Goal: Transaction & Acquisition: Purchase product/service

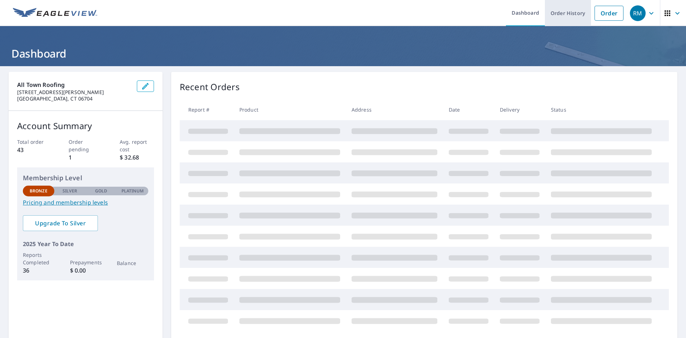
click at [551, 14] on link "Order History" at bounding box center [568, 13] width 46 height 26
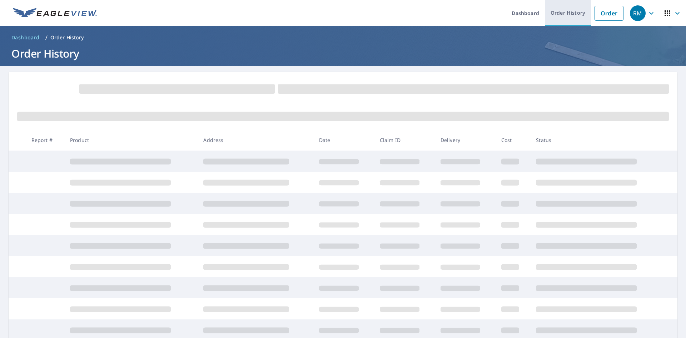
click at [559, 14] on link "Order History" at bounding box center [568, 13] width 46 height 26
click at [609, 9] on link "Order" at bounding box center [609, 13] width 29 height 15
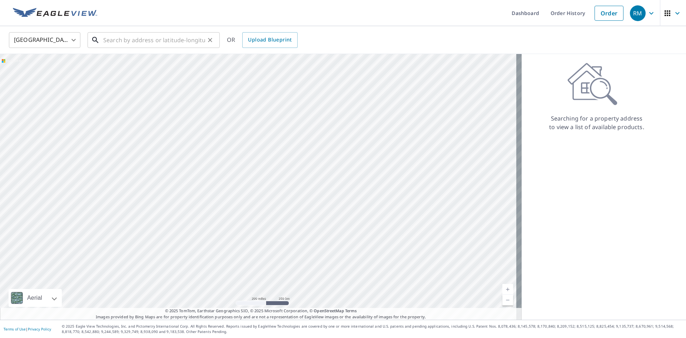
click at [184, 31] on input "text" at bounding box center [154, 40] width 102 height 20
paste input "[STREET_ADDRESS]"
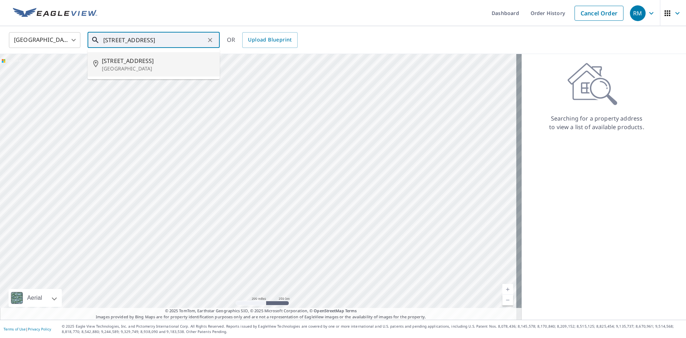
click at [172, 59] on span "[STREET_ADDRESS]" at bounding box center [158, 60] width 112 height 9
type input "[STREET_ADDRESS]"
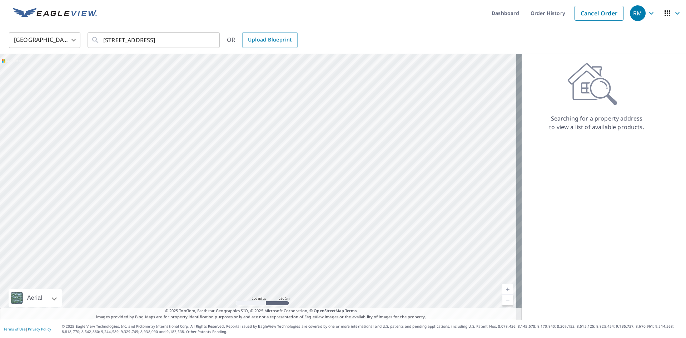
scroll to position [0, 0]
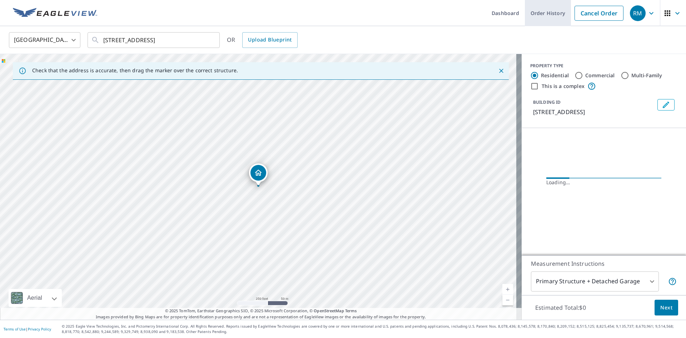
click at [529, 18] on link "Order History" at bounding box center [548, 13] width 46 height 26
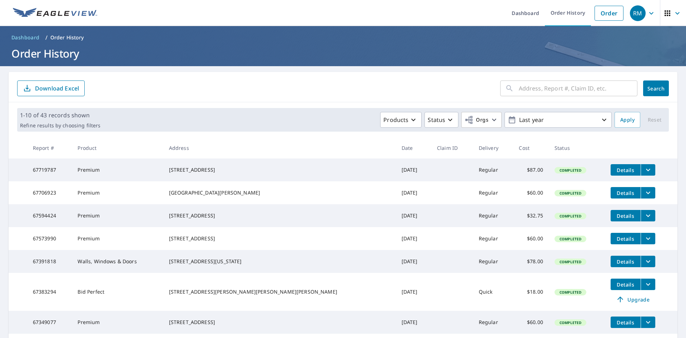
click at [531, 84] on input "text" at bounding box center [578, 88] width 119 height 20
paste input "[STREET_ADDRESS]"
type input "[STREET_ADDRESS]"
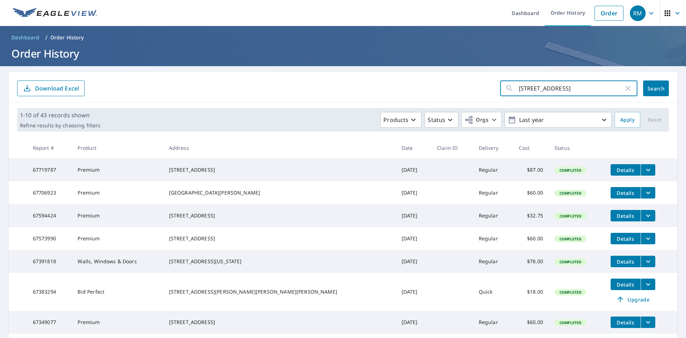
click at [667, 82] on div "[STREET_ADDRESS] ​ Search Download Excel" at bounding box center [343, 87] width 669 height 30
click at [659, 84] on button "Search" at bounding box center [656, 88] width 26 height 16
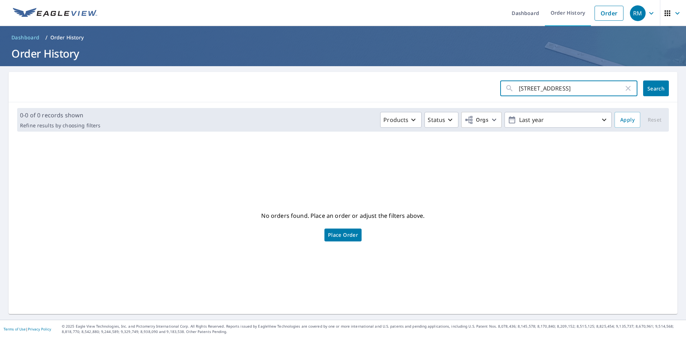
scroll to position [0, 6]
drag, startPoint x: 597, startPoint y: 88, endPoint x: 686, endPoint y: 88, distance: 88.7
click at [686, 88] on div "Dashboard Order History Order RM Dashboard / Order History Order History [STREE…" at bounding box center [343, 169] width 686 height 338
type input "[STREET_ADDRESS]"
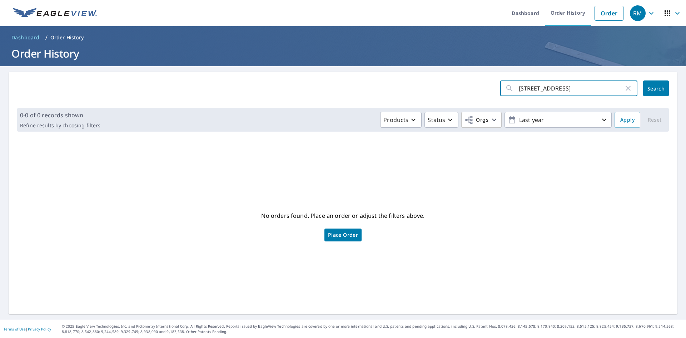
click button "Search" at bounding box center [656, 88] width 26 height 16
click at [538, 87] on input "[STREET_ADDRESS]" at bounding box center [571, 88] width 105 height 20
click at [565, 86] on input "[STREET_ADDRESS]" at bounding box center [571, 88] width 105 height 20
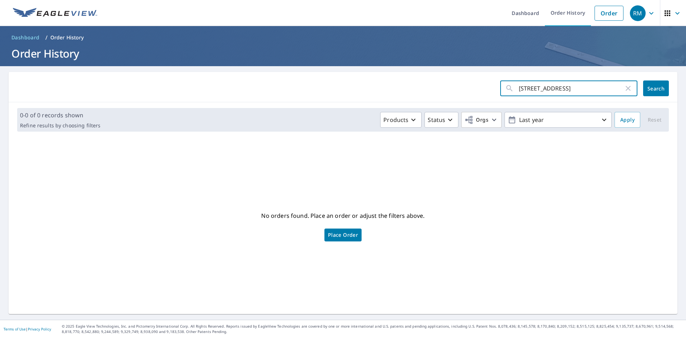
click at [565, 86] on input "[STREET_ADDRESS]" at bounding box center [571, 88] width 105 height 20
click at [616, 13] on link "Order" at bounding box center [609, 13] width 29 height 15
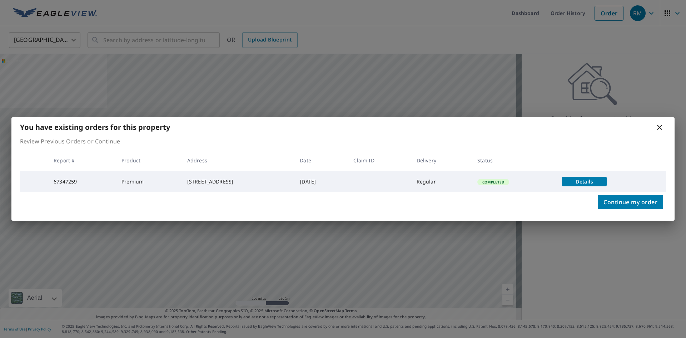
click at [663, 123] on icon at bounding box center [660, 127] width 9 height 9
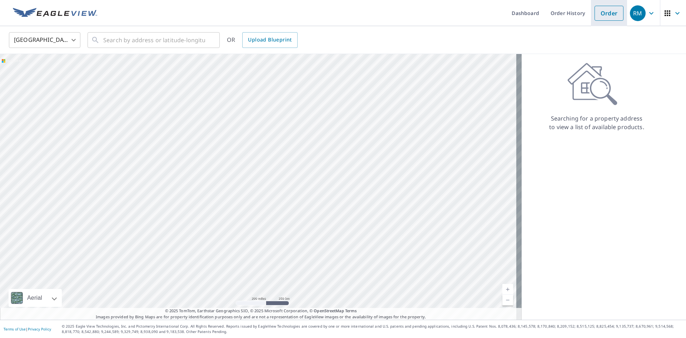
click at [601, 16] on link "Order" at bounding box center [609, 13] width 29 height 15
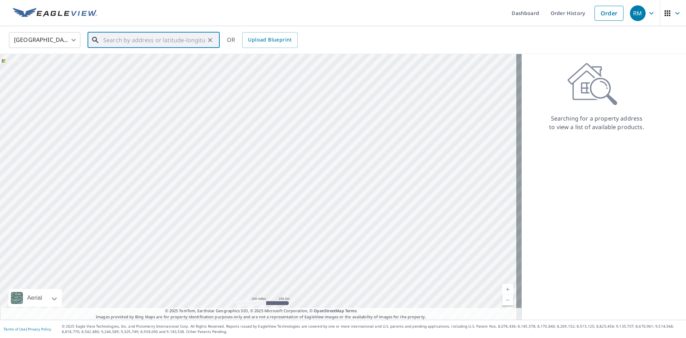
click at [176, 40] on input "text" at bounding box center [154, 40] width 102 height 20
paste input "[STREET_ADDRESS]"
click at [150, 77] on ul "[STREET_ADDRESS]" at bounding box center [154, 64] width 132 height 30
click at [167, 66] on p "[GEOGRAPHIC_DATA]" at bounding box center [158, 68] width 112 height 7
type input "[STREET_ADDRESS]"
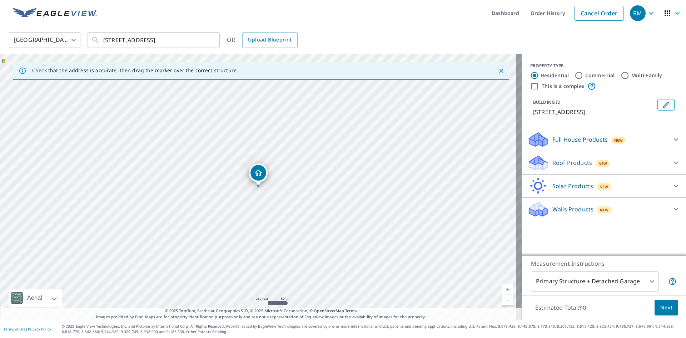
click at [575, 166] on p "Roof Products" at bounding box center [573, 162] width 40 height 9
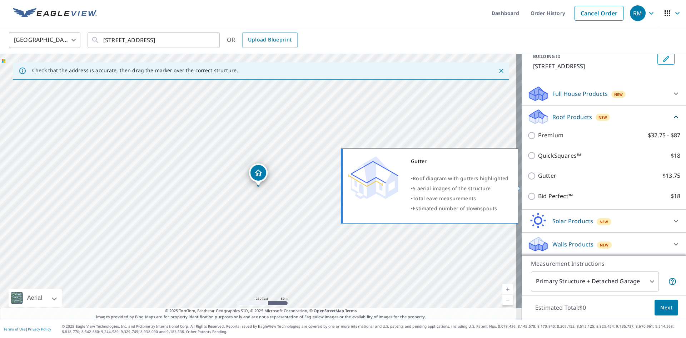
scroll to position [46, 0]
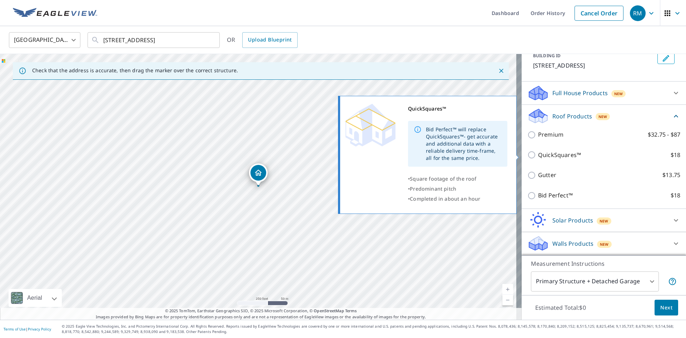
click at [541, 155] on body "RM RM Dashboard Order History Cancel Order RM [GEOGRAPHIC_DATA] [GEOGRAPHIC_DAT…" at bounding box center [343, 169] width 686 height 338
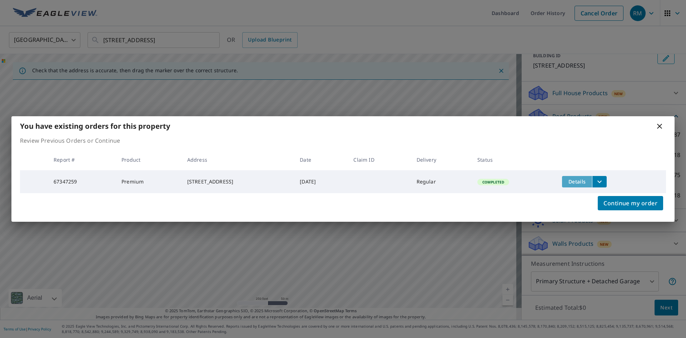
click at [588, 180] on span "Details" at bounding box center [577, 181] width 21 height 7
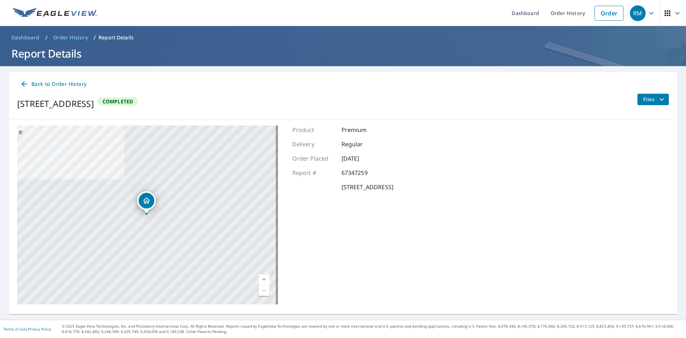
click at [658, 100] on icon "filesDropdownBtn-67347259" at bounding box center [662, 99] width 9 height 9
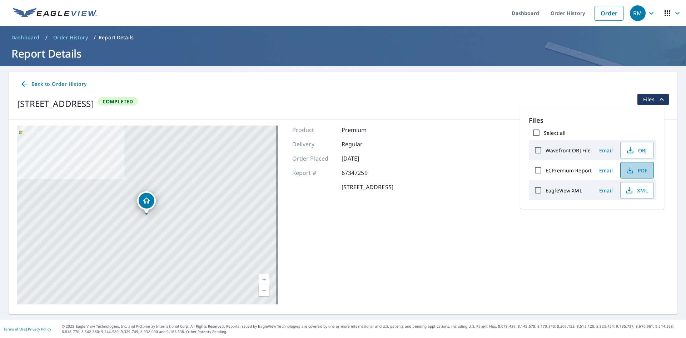
click at [631, 172] on icon "button" at bounding box center [630, 170] width 9 height 9
click at [384, 118] on div "Back to Order History [STREET_ADDRESS] Completed Files" at bounding box center [343, 96] width 669 height 48
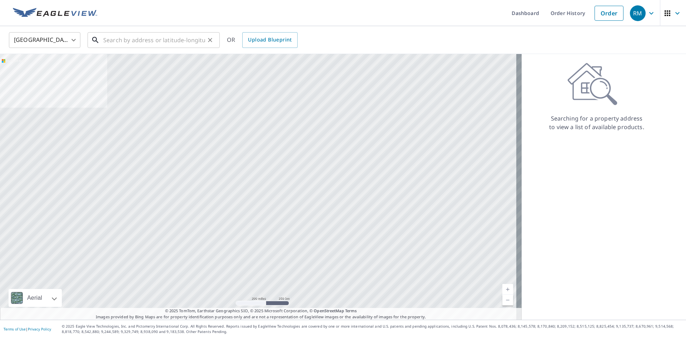
click at [190, 45] on input "text" at bounding box center [154, 40] width 102 height 20
paste input "[STREET_ADDRESS]"
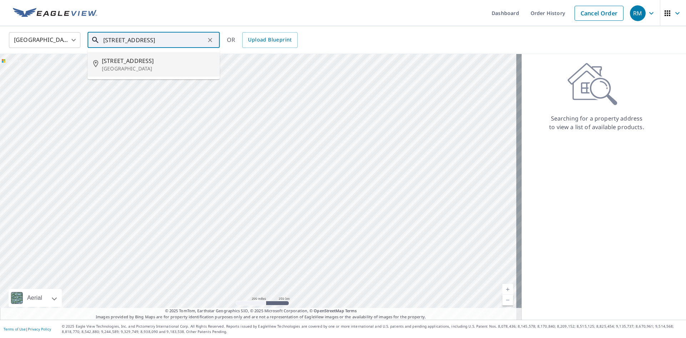
click at [181, 58] on span "[STREET_ADDRESS]" at bounding box center [158, 60] width 112 height 9
type input "[STREET_ADDRESS]"
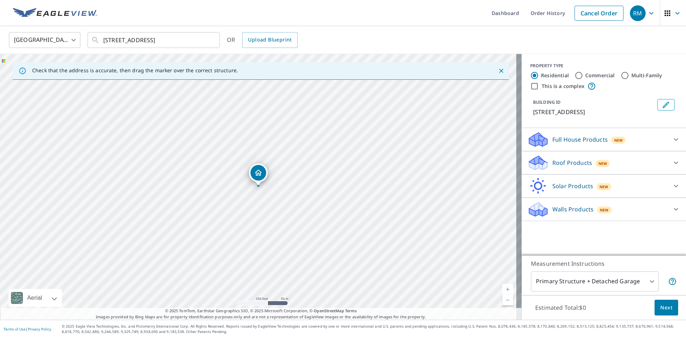
click at [597, 167] on div "Roof Products New" at bounding box center [598, 162] width 140 height 17
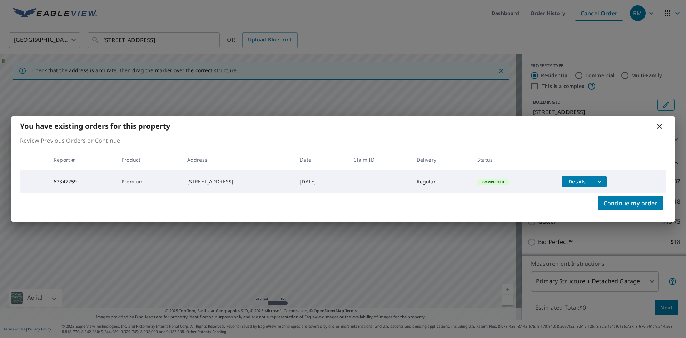
click at [661, 125] on icon at bounding box center [659, 126] width 5 height 5
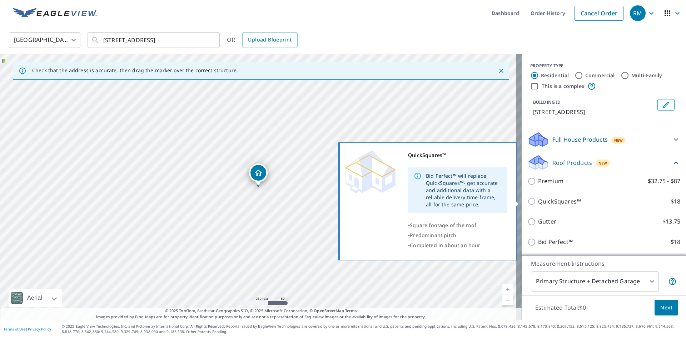
click at [658, 201] on label "QuickSquares™ $18" at bounding box center [609, 201] width 142 height 9
click at [538, 201] on input "QuickSquares™ $18" at bounding box center [533, 201] width 11 height 9
checkbox input "true"
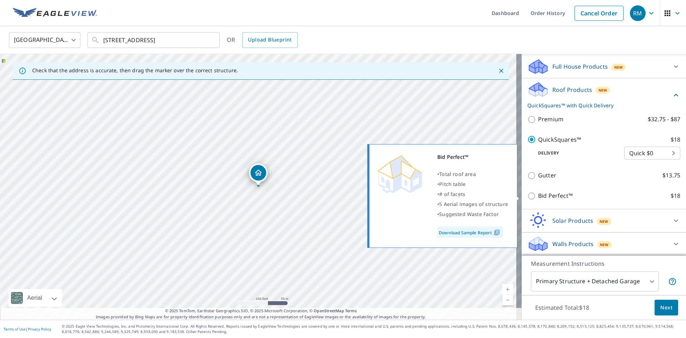
scroll to position [73, 0]
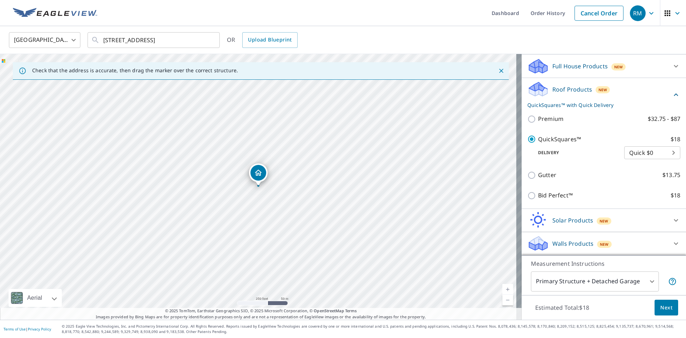
click at [657, 312] on button "Next" at bounding box center [667, 308] width 24 height 16
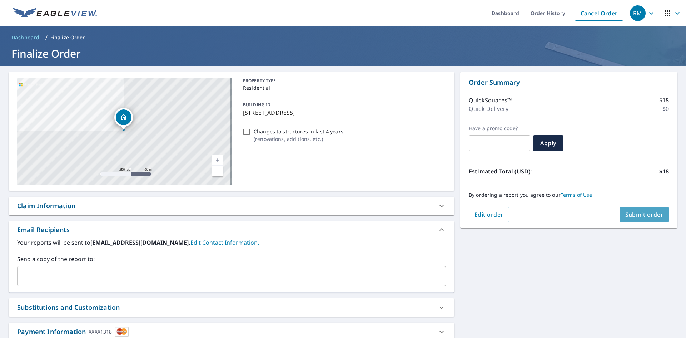
click at [637, 218] on span "Submit order" at bounding box center [645, 215] width 38 height 8
